Goal: Task Accomplishment & Management: Manage account settings

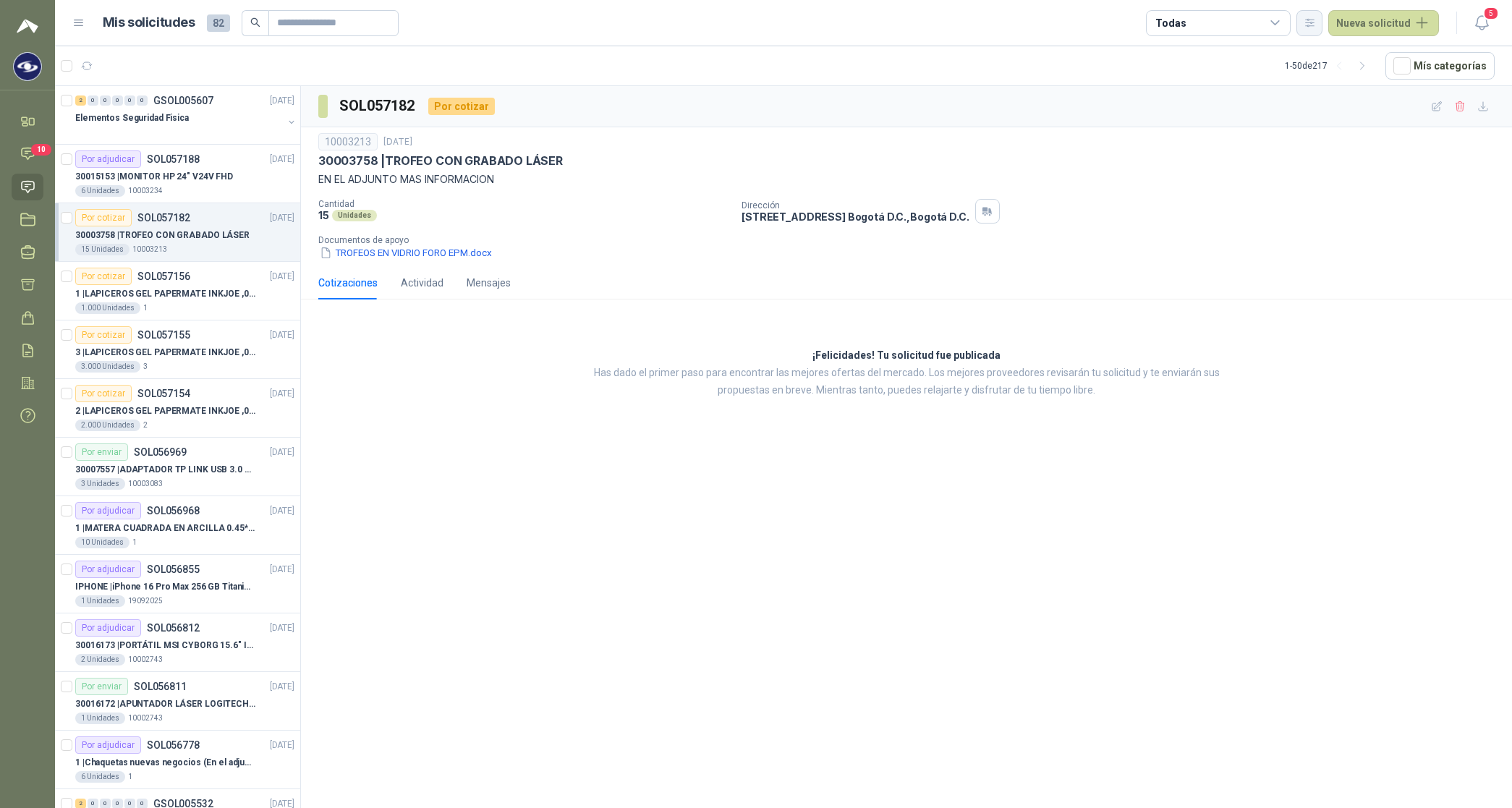
click at [612, 28] on icon "button" at bounding box center [1310, 23] width 12 height 12
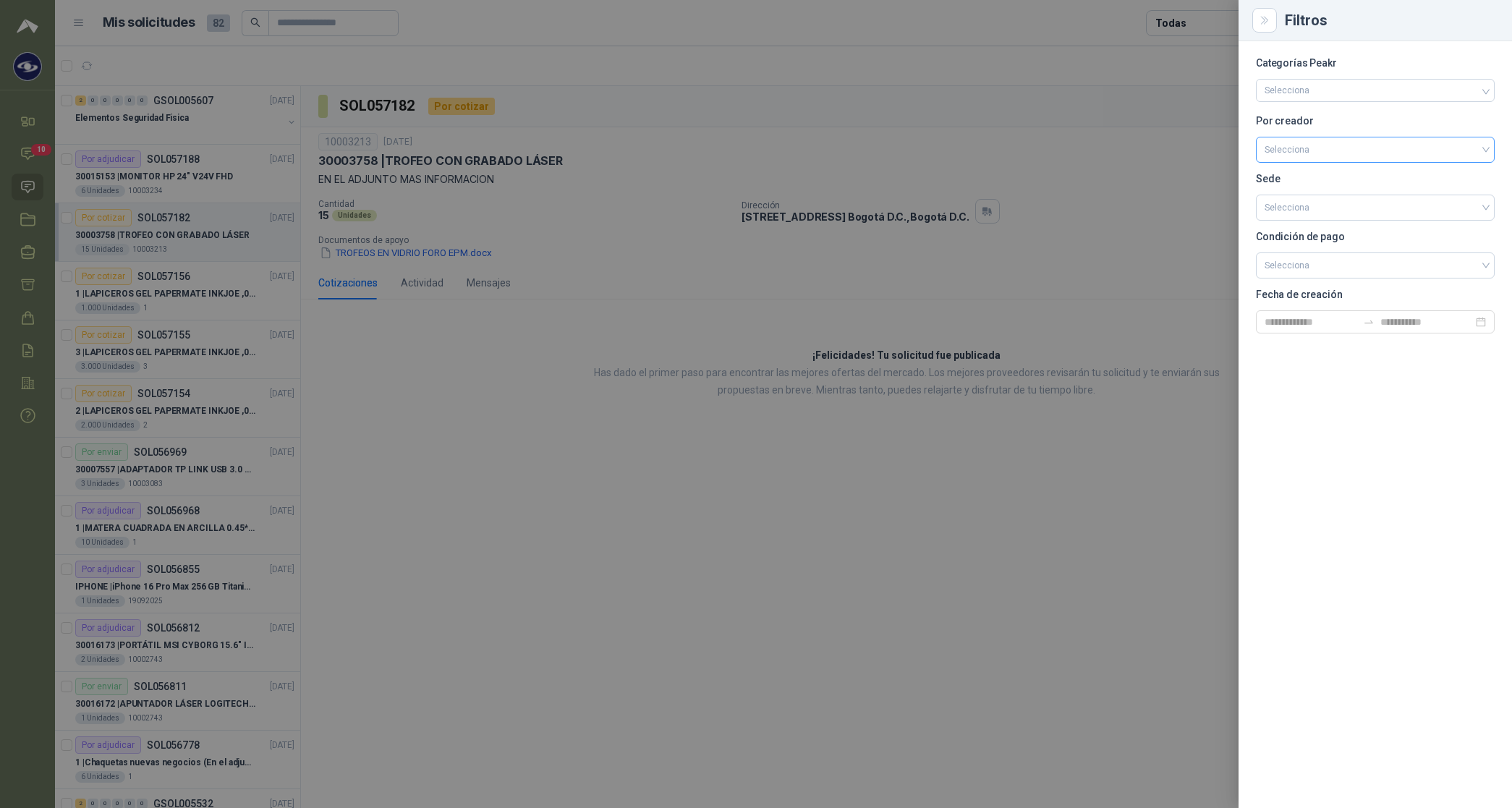
click at [612, 142] on input "search" at bounding box center [1375, 148] width 221 height 22
click at [612, 226] on div "[PERSON_NAME]" at bounding box center [1375, 227] width 215 height 16
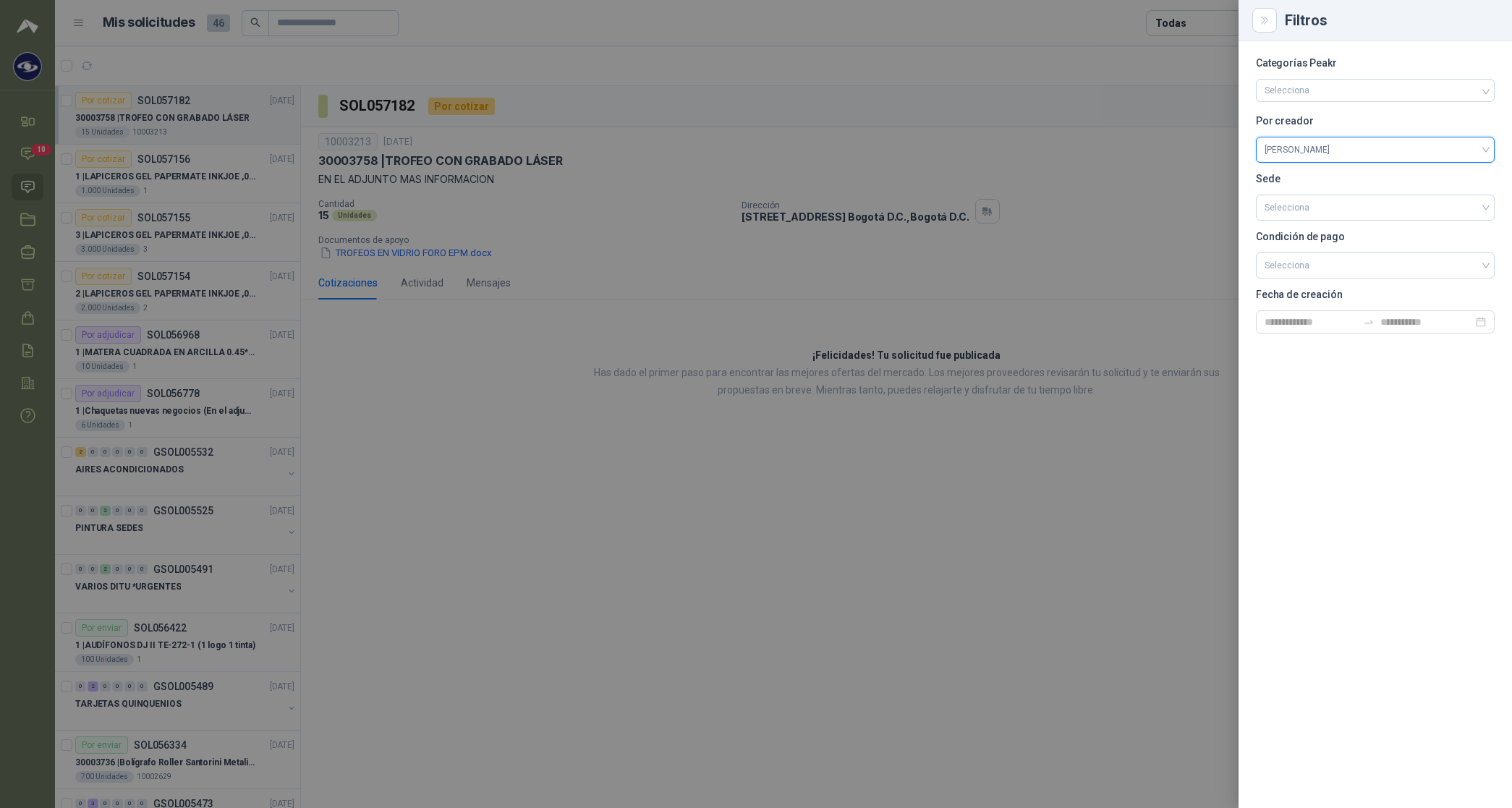
click at [612, 23] on div at bounding box center [756, 404] width 1512 height 808
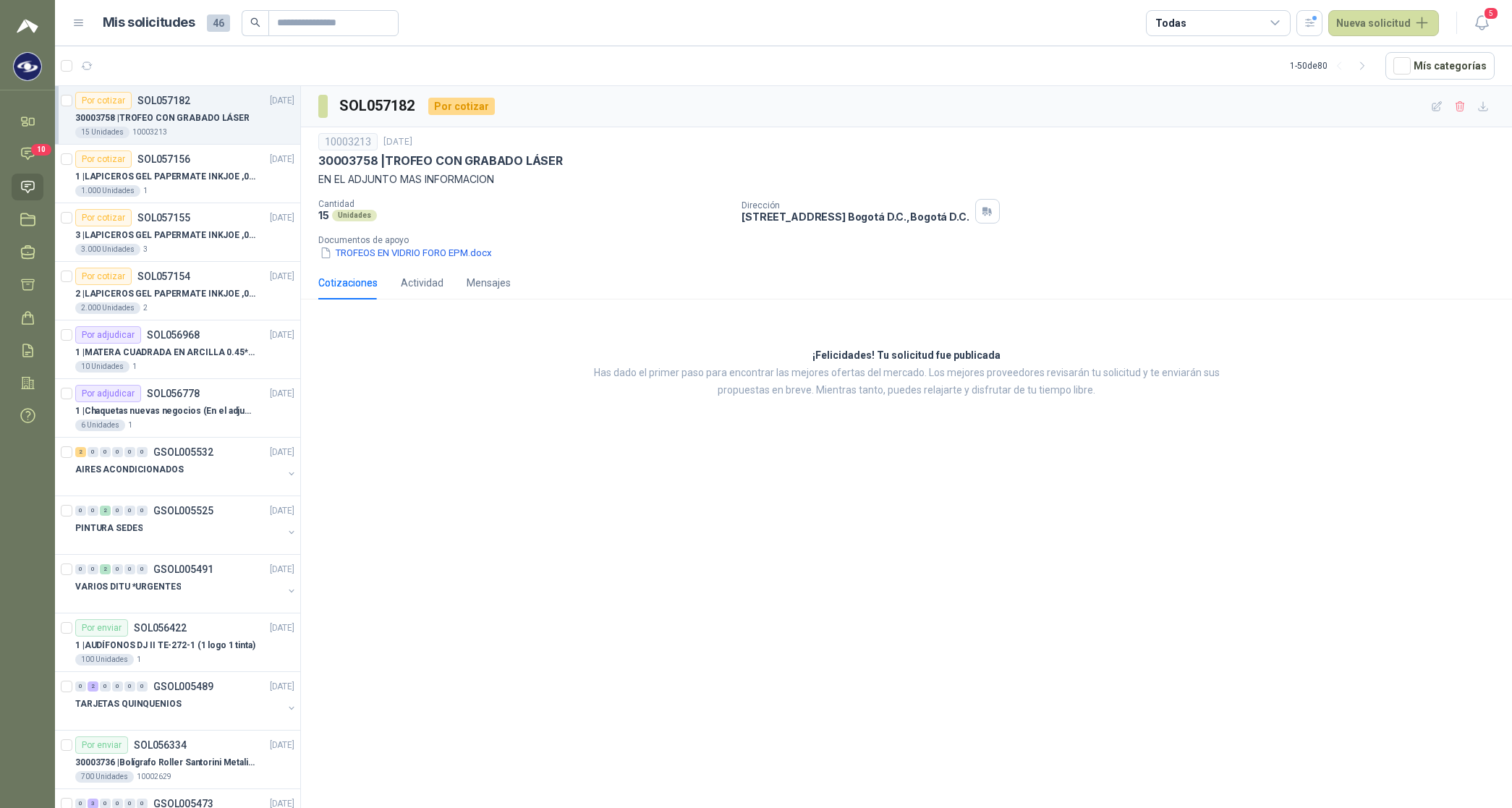
click at [612, 23] on div "Todas" at bounding box center [1170, 23] width 30 height 16
click at [612, 84] on div "6 Por cotizar" at bounding box center [1197, 82] width 69 height 11
click at [612, 103] on div "14 Por adjudicar" at bounding box center [1201, 108] width 79 height 11
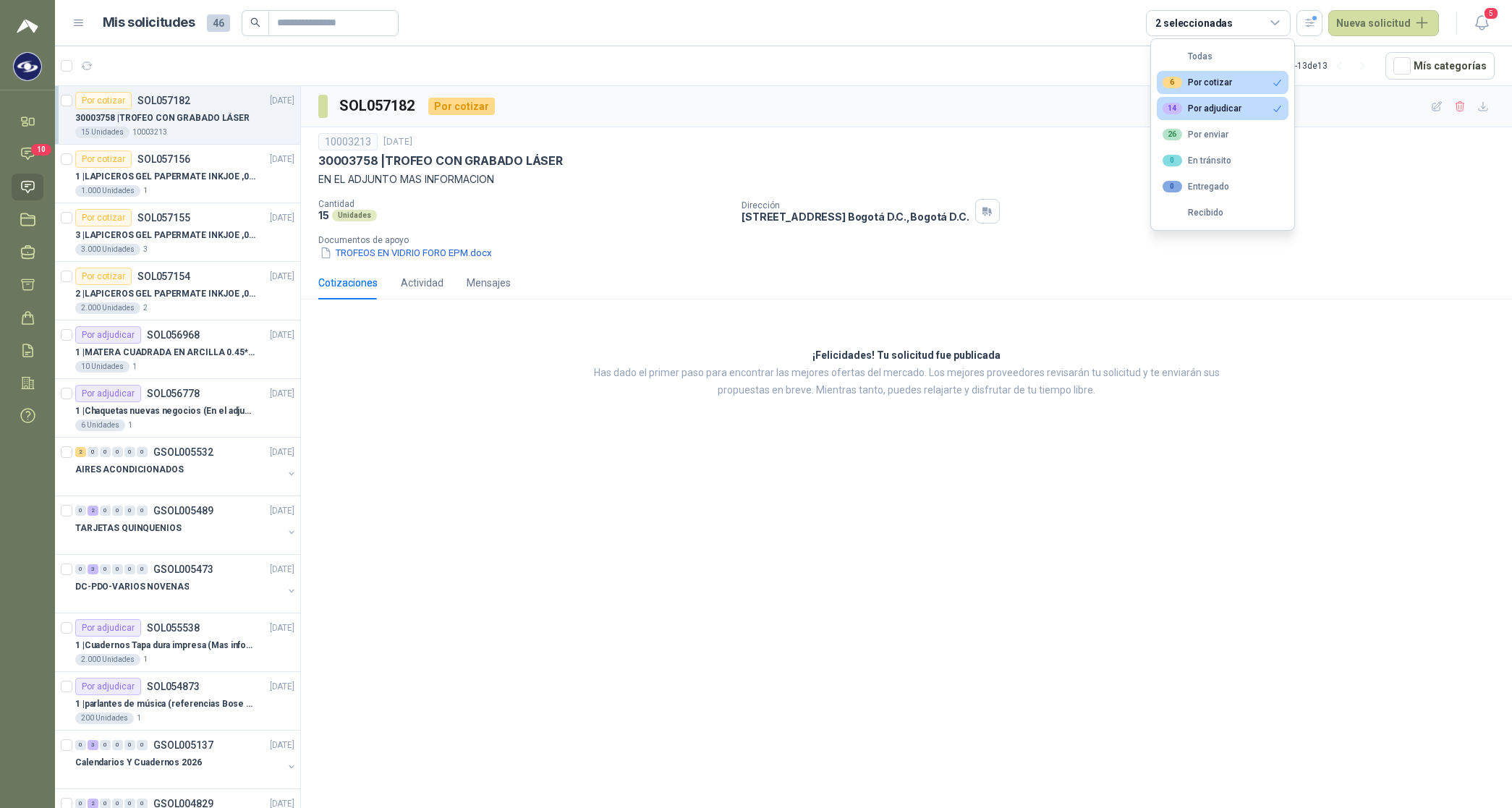
click at [154, 120] on p "30003758 | TROFEO CON GRABADO LÁSER" at bounding box center [162, 118] width 174 height 14
click at [222, 181] on p "1 | LAPICEROS GEL PAPERMATE INKJOE ,07 1 LOGO 1 TINTA" at bounding box center [166, 177] width 181 height 14
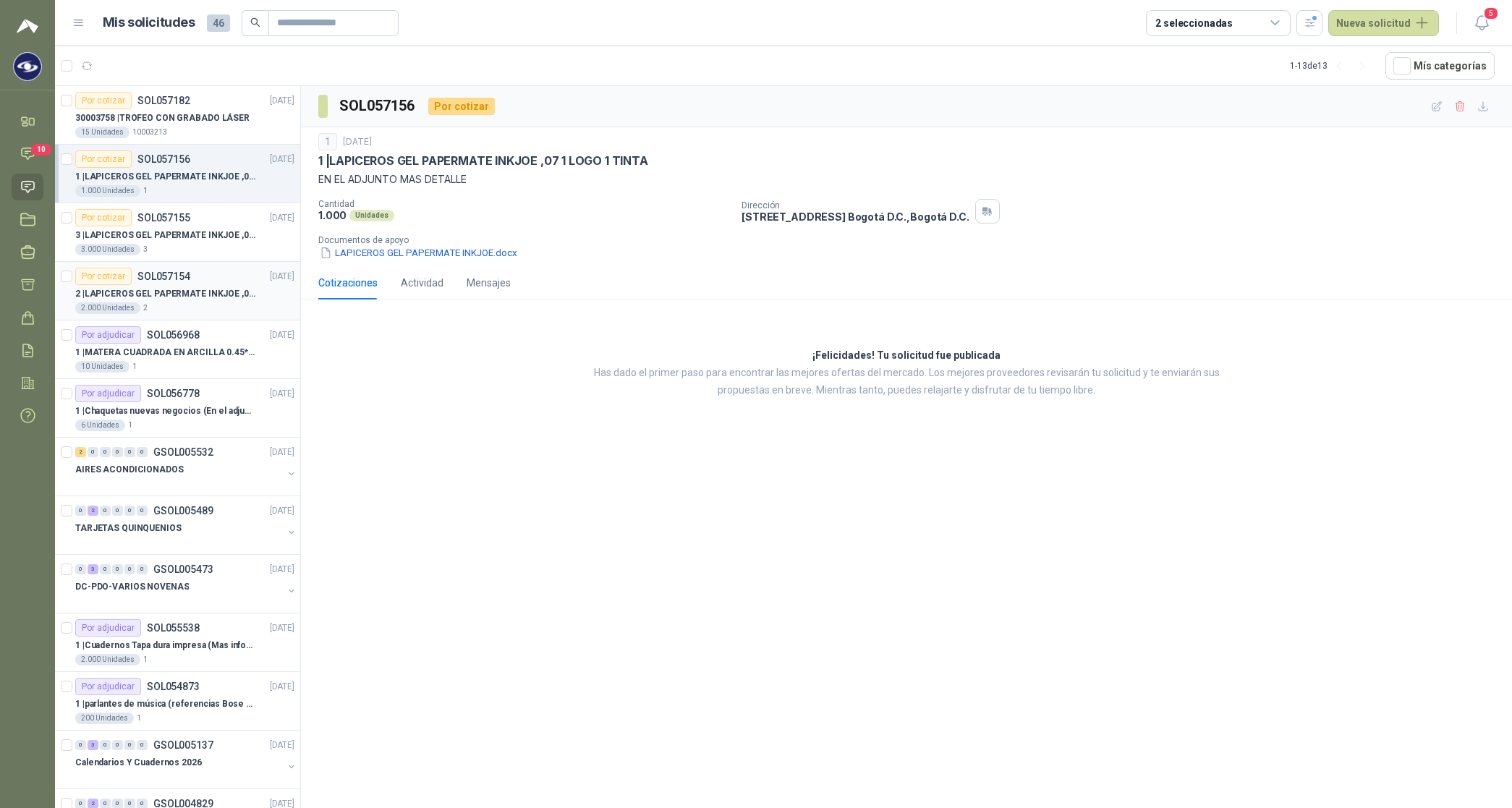
click at [195, 281] on p "2 | LAPICEROS GEL PAPERMATE INKJOE ,07 1 LOGO 1 TINTA" at bounding box center [166, 294] width 181 height 14
click at [182, 281] on p "1 | [PERSON_NAME] CUADRADA EN ARCILLA 0.45*0.45*0.40" at bounding box center [166, 352] width 181 height 14
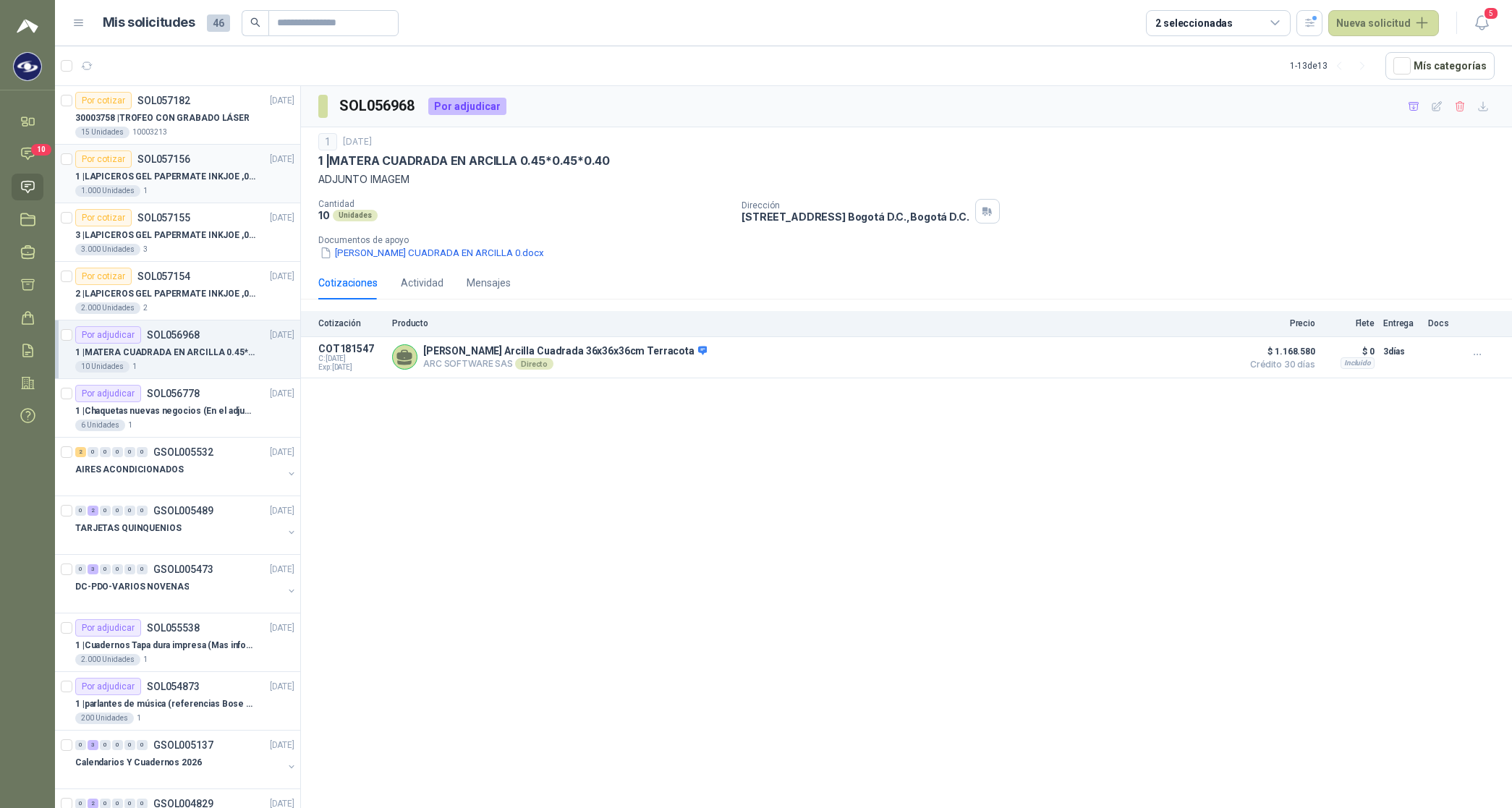
click at [163, 178] on p "1 | LAPICEROS GEL PAPERMATE INKJOE ,07 1 LOGO 1 TINTA" at bounding box center [166, 177] width 181 height 14
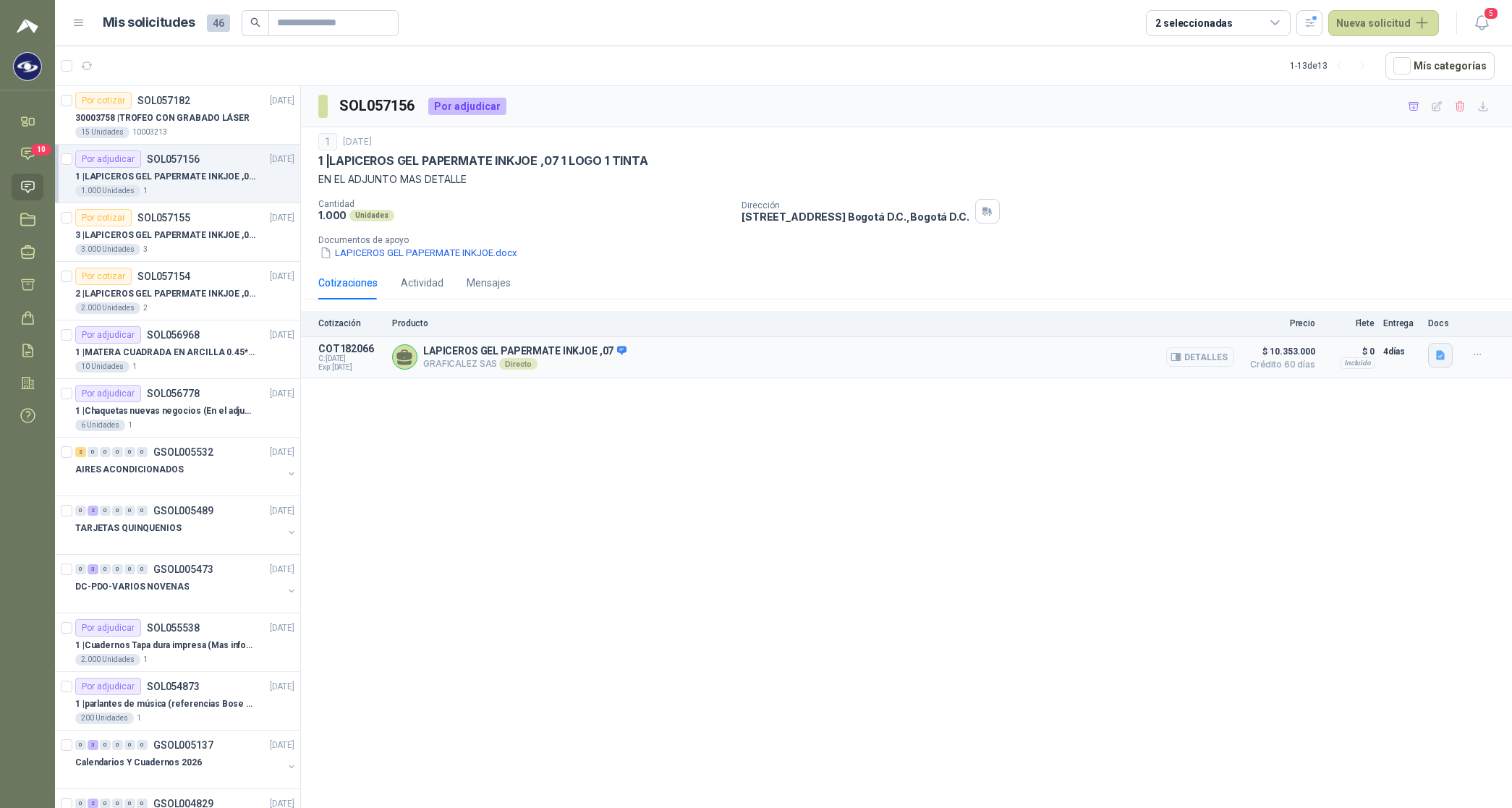
click at [612, 281] on icon "button" at bounding box center [1440, 354] width 9 height 10
click at [612, 281] on button "COTIZACIÓN -00-1439- CARACOL TELEVISIÓN BOLIGRAFOS GEL.pdf" at bounding box center [1290, 324] width 306 height 16
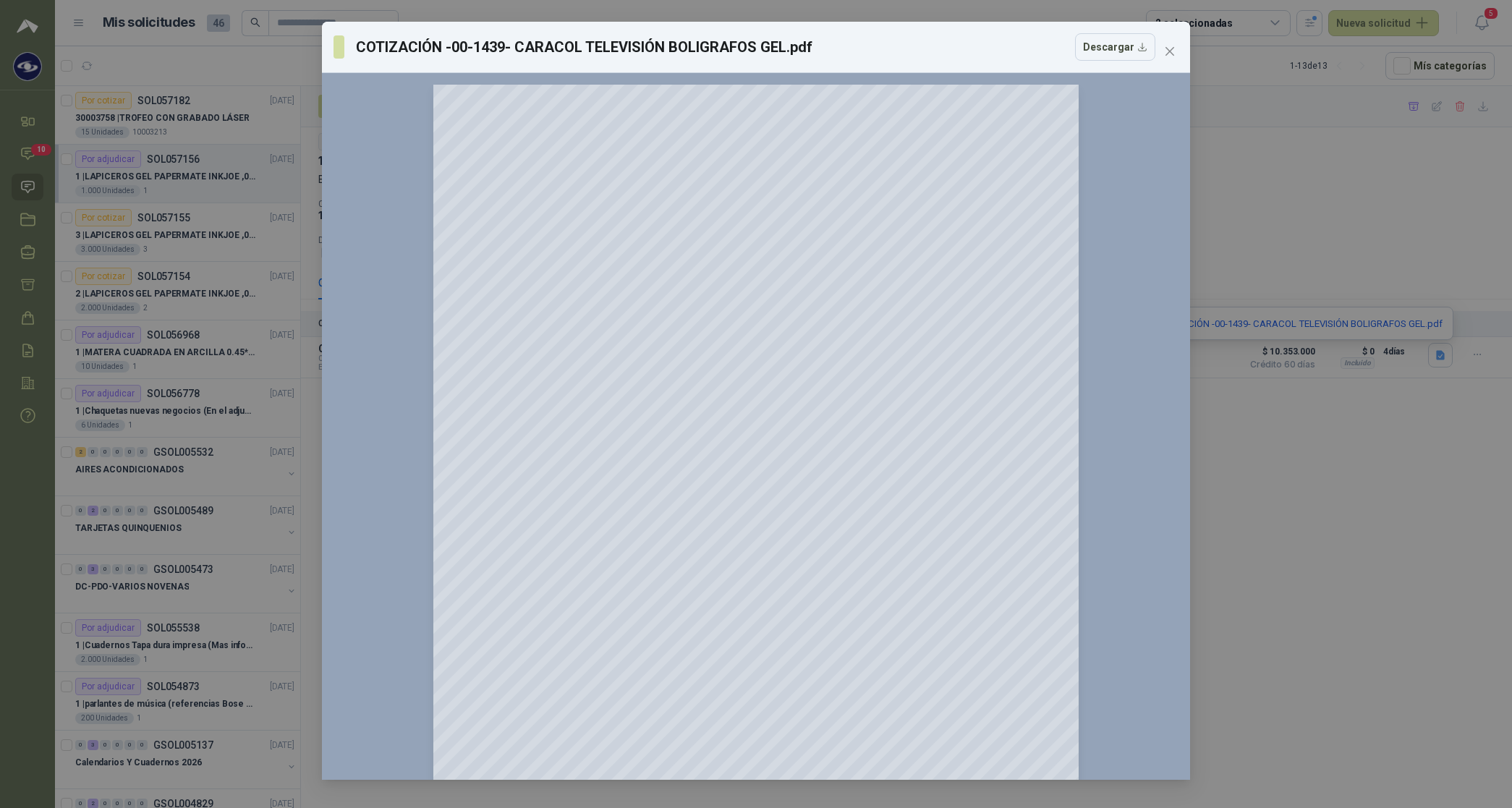
click at [612, 49] on span "Close" at bounding box center [1169, 51] width 23 height 11
